Goal: Transaction & Acquisition: Purchase product/service

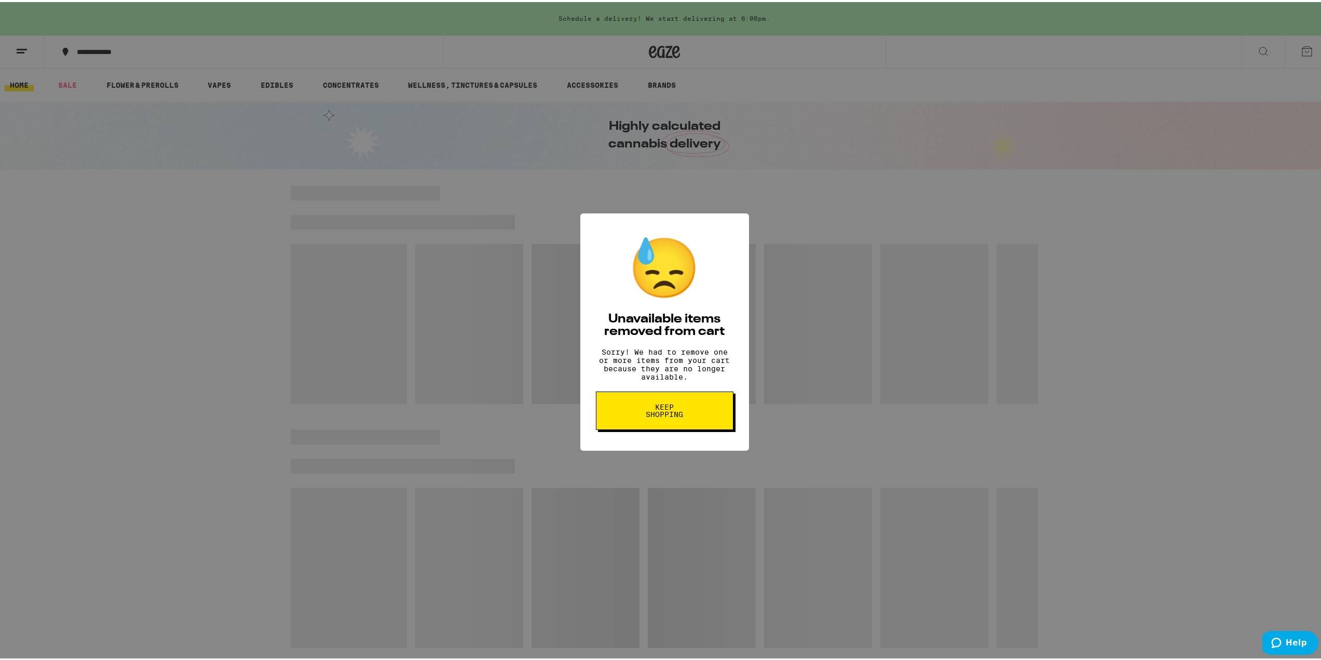
click at [675, 416] on span "Keep Shopping" at bounding box center [664, 408] width 53 height 15
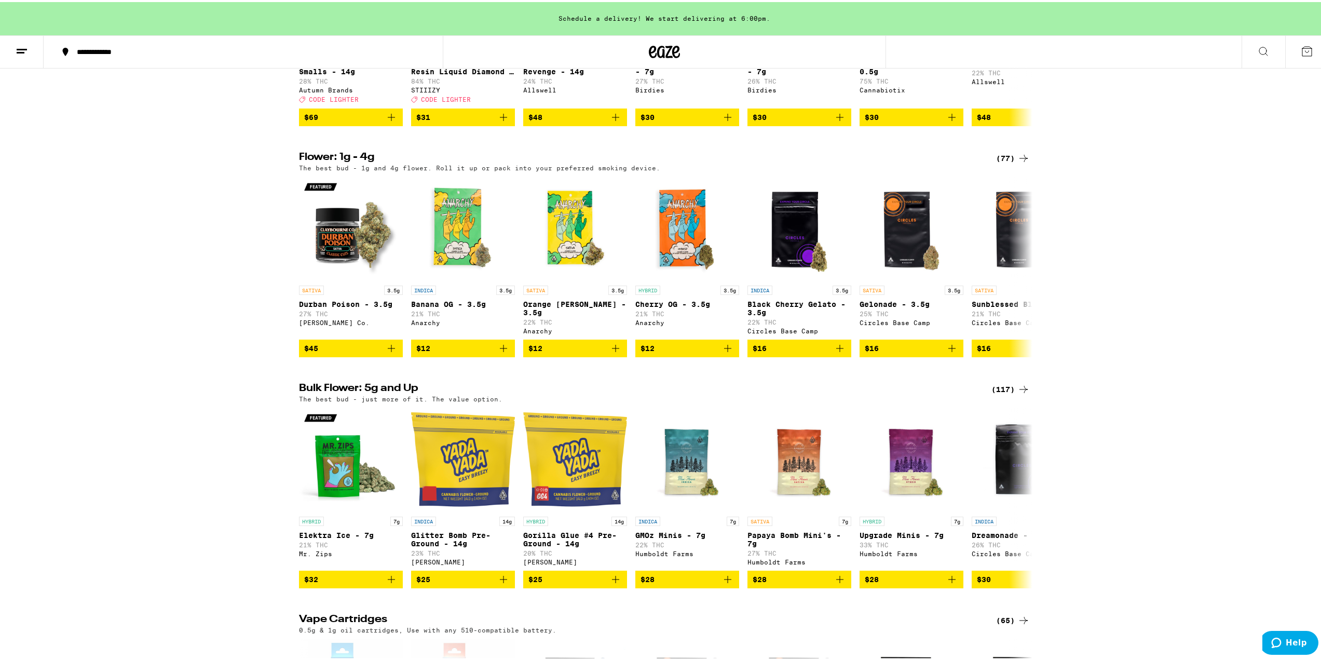
scroll to position [519, 0]
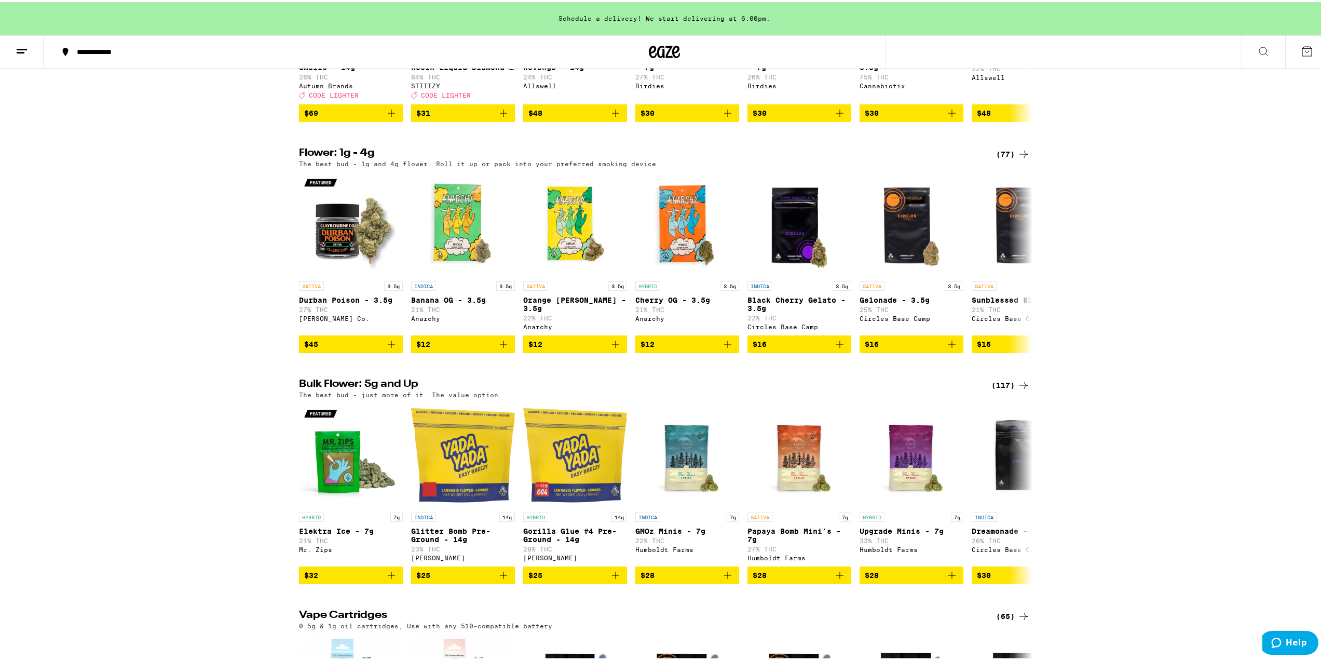
click at [1004, 389] on div "(117)" at bounding box center [1010, 383] width 38 height 12
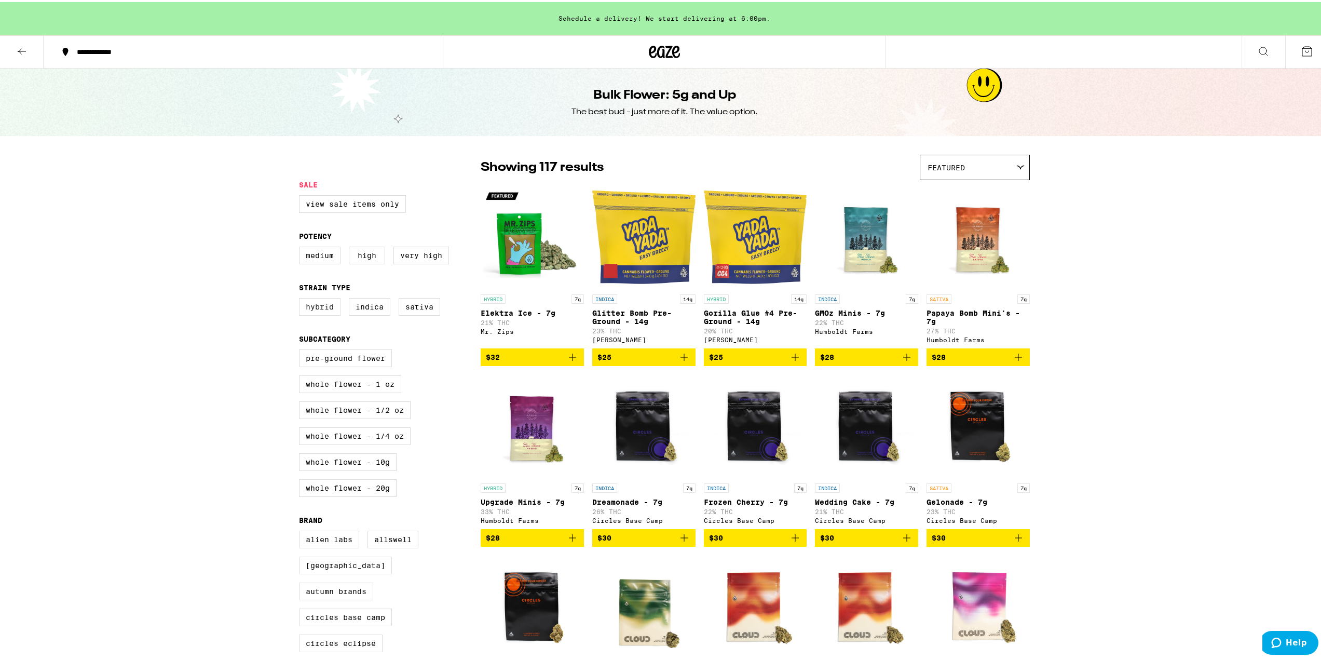
click at [314, 308] on label "Hybrid" at bounding box center [320, 305] width 42 height 18
click at [302, 298] on input "Hybrid" at bounding box center [301, 297] width 1 height 1
checkbox input "true"
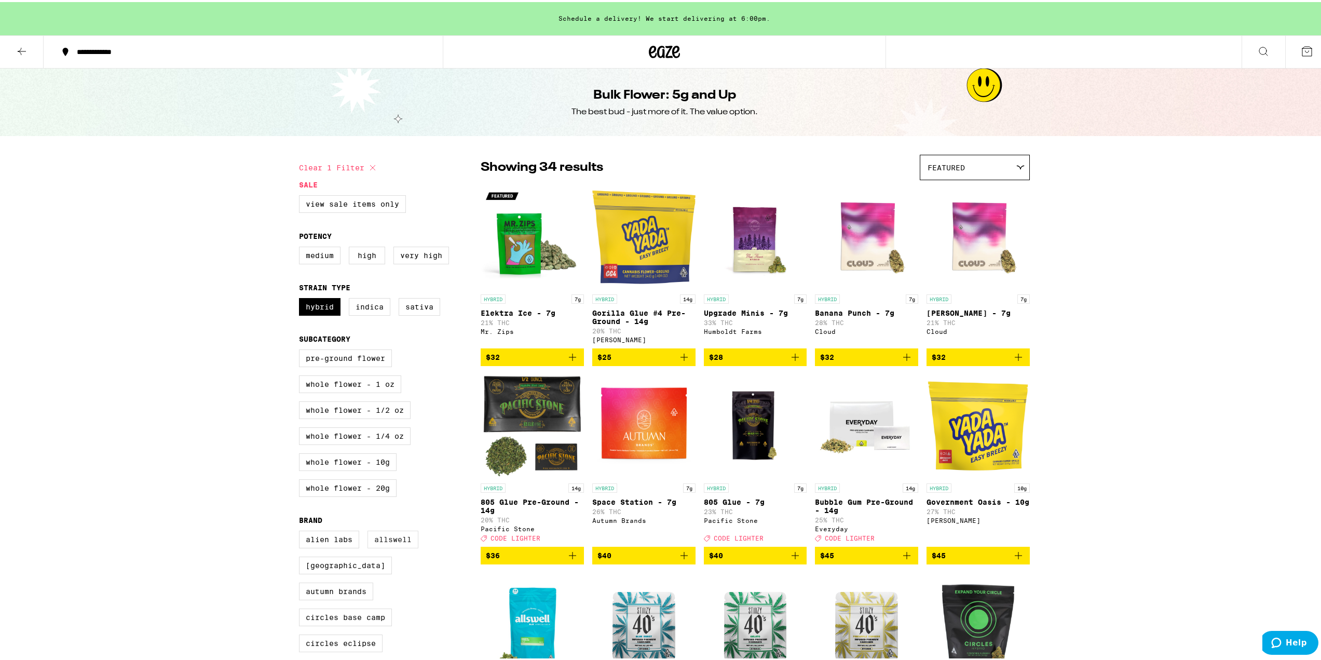
click at [389, 546] on label "Allswell" at bounding box center [392, 537] width 51 height 18
click at [302, 530] on input "Allswell" at bounding box center [301, 530] width 1 height 1
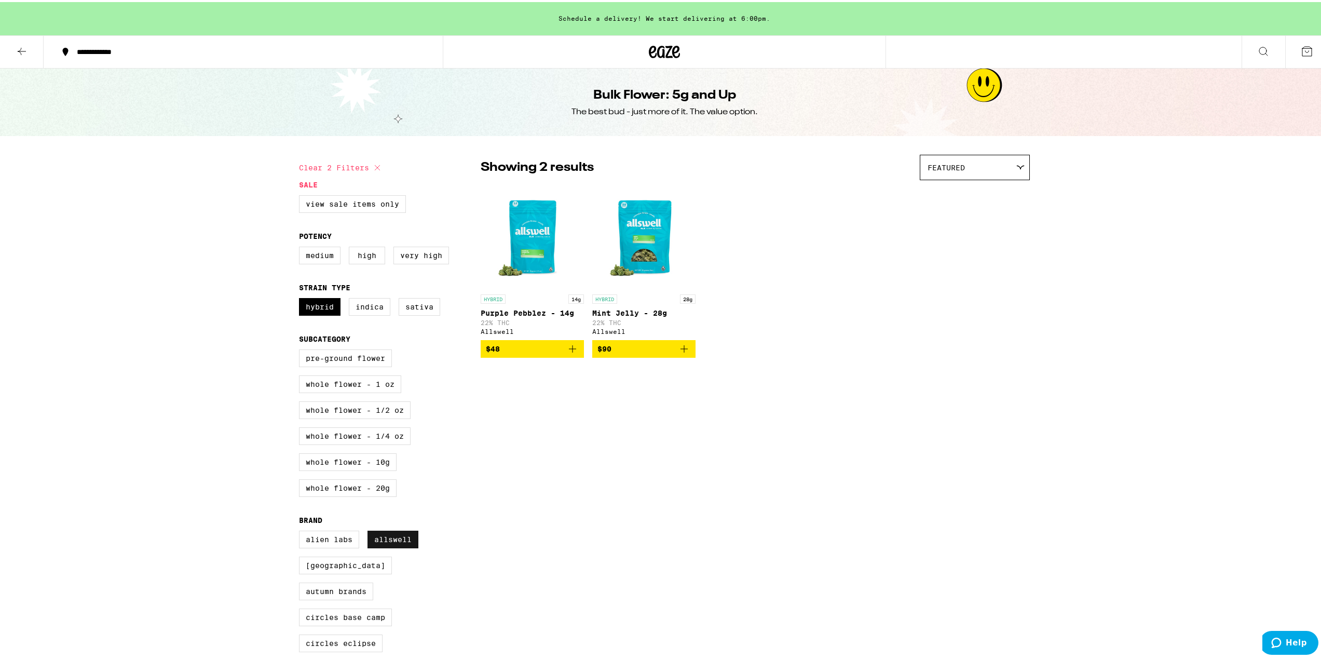
click at [399, 546] on label "Allswell" at bounding box center [392, 537] width 51 height 18
click at [302, 530] on input "Allswell" at bounding box center [301, 530] width 1 height 1
checkbox input "false"
